Goal: Navigation & Orientation: Go to known website

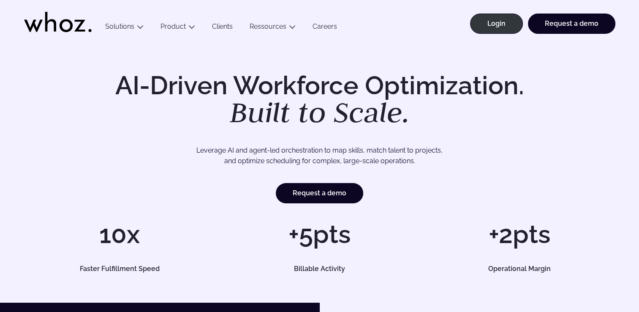
click at [614, 94] on div "AI-Driven Workforce Optimization. Built to Scale. Leverage AI and agent-led orc…" at bounding box center [319, 138] width 591 height 130
click at [500, 24] on link "Login" at bounding box center [496, 24] width 53 height 20
click at [481, 22] on link "Login" at bounding box center [496, 24] width 53 height 20
click at [504, 28] on link "Login" at bounding box center [496, 24] width 53 height 20
click at [558, 112] on div "AI-Driven Workforce Optimization. Built to Scale. Leverage AI and agent-led orc…" at bounding box center [319, 138] width 591 height 130
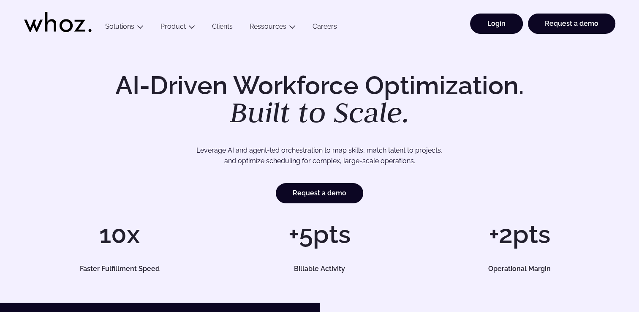
click at [501, 32] on link "Login" at bounding box center [496, 24] width 53 height 20
click at [486, 24] on link "Login" at bounding box center [496, 24] width 53 height 20
click at [170, 197] on div "Request a demo" at bounding box center [319, 193] width 591 height 20
